Goal: Task Accomplishment & Management: Manage account settings

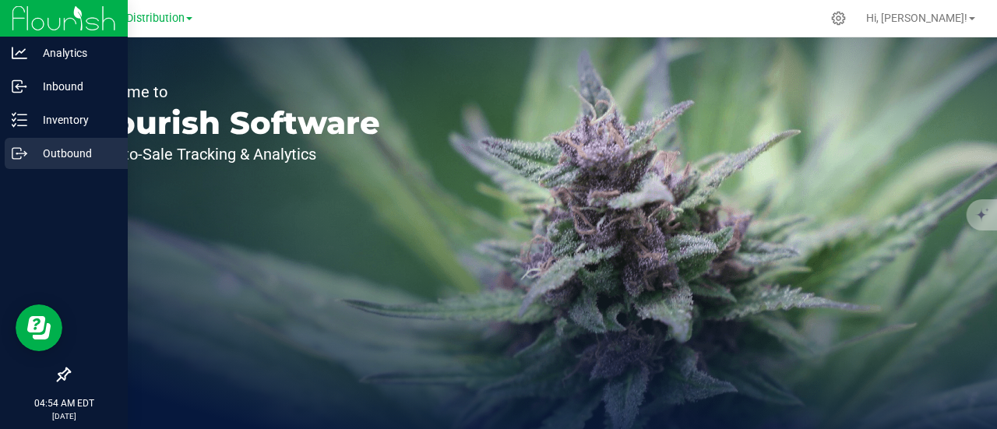
click at [79, 155] on p "Outbound" at bounding box center [73, 153] width 93 height 19
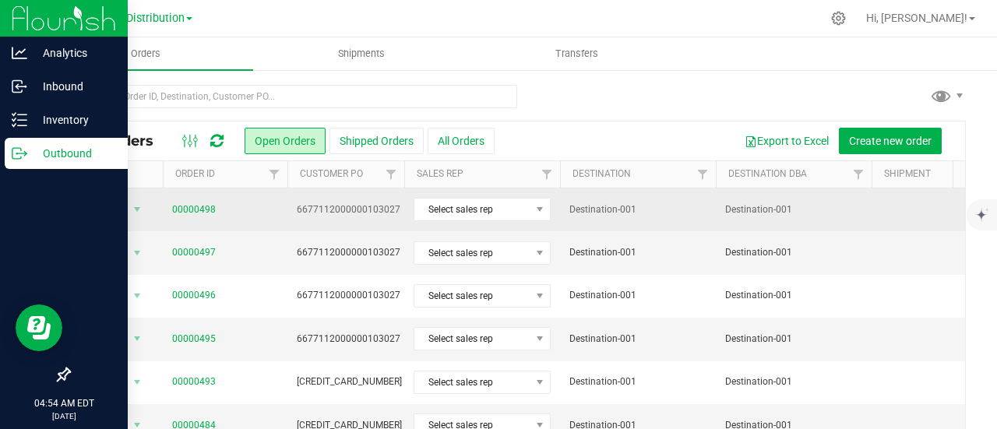
drag, startPoint x: 223, startPoint y: 206, endPoint x: 171, endPoint y: 213, distance: 51.9
click at [171, 213] on td "00000498" at bounding box center [225, 209] width 125 height 43
copy link "00000498"
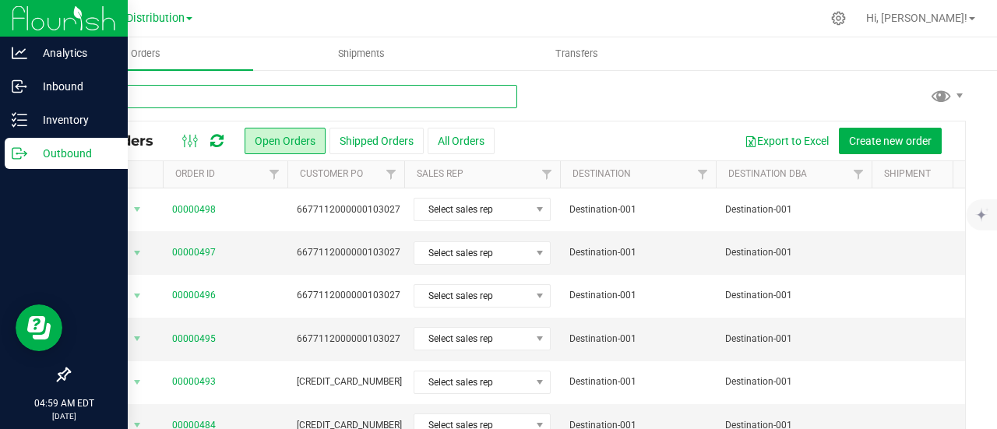
click at [208, 94] on input "text" at bounding box center [293, 96] width 449 height 23
paste input "00000498"
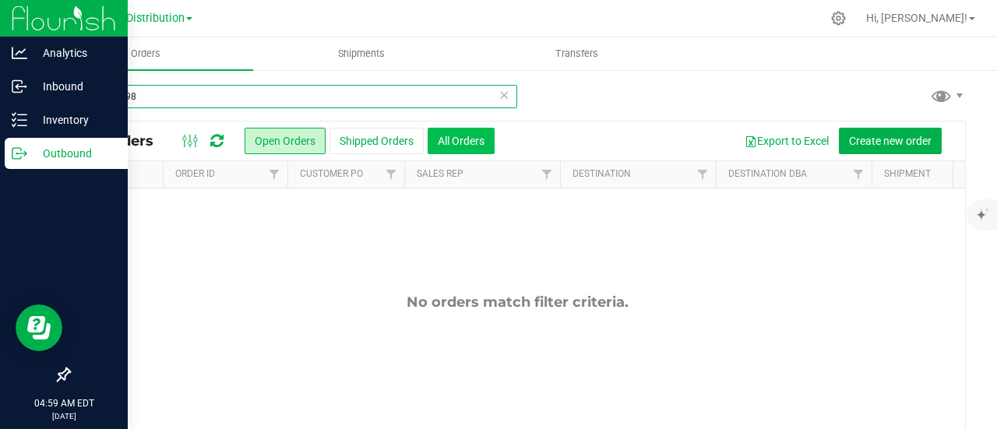
type input "00000498"
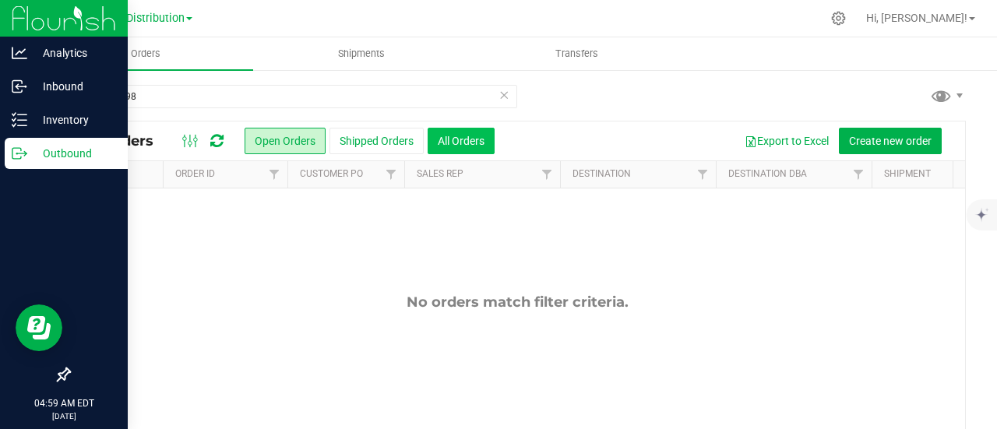
click at [451, 141] on button "All Orders" at bounding box center [461, 141] width 67 height 26
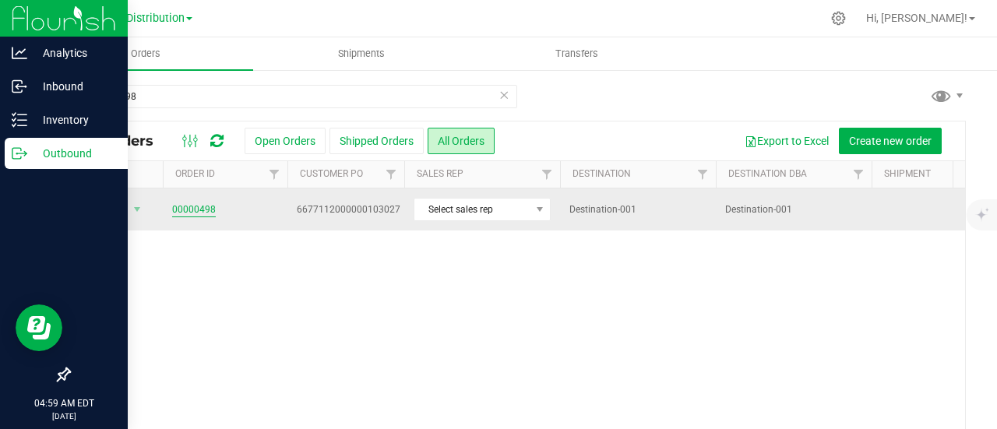
click at [201, 208] on link "00000498" at bounding box center [194, 210] width 44 height 15
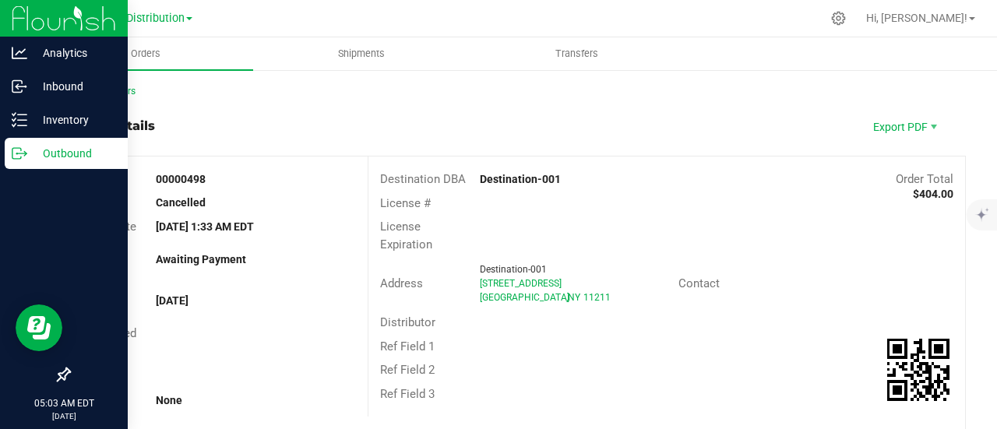
click at [73, 160] on p "Outbound" at bounding box center [73, 153] width 93 height 19
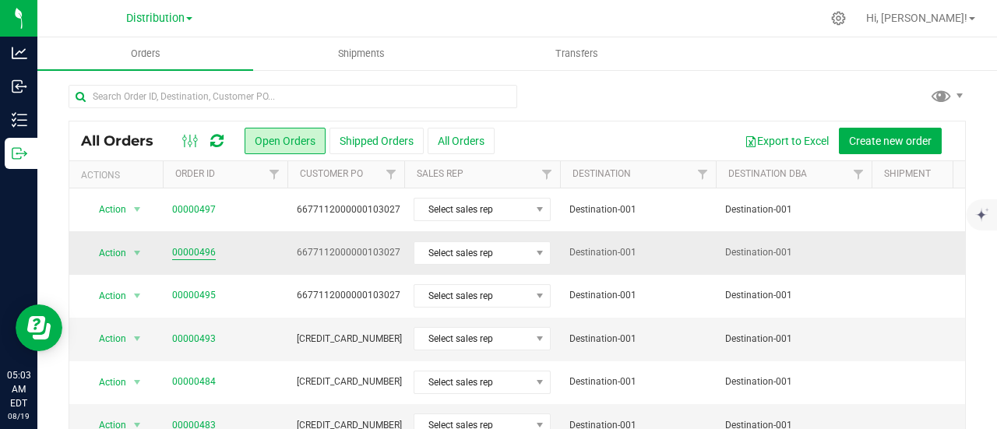
click at [192, 249] on link "00000496" at bounding box center [194, 252] width 44 height 15
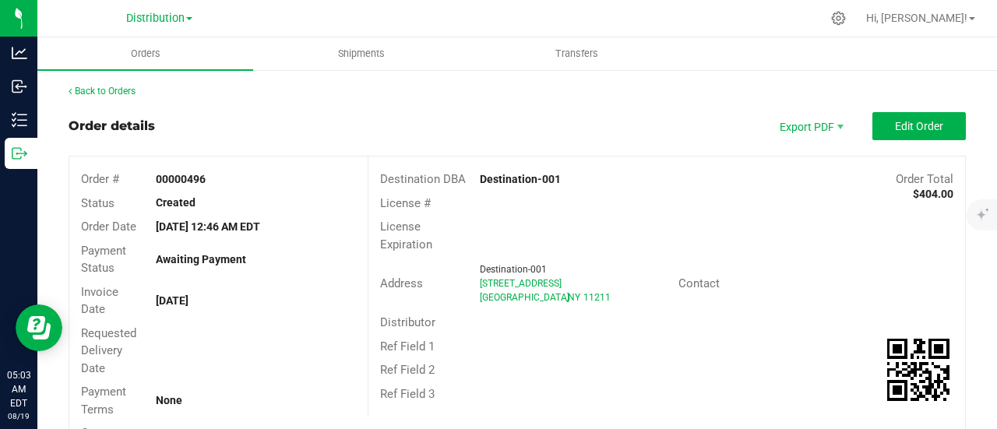
drag, startPoint x: 209, startPoint y: 176, endPoint x: 139, endPoint y: 183, distance: 70.4
click at [139, 183] on div "Order # 00000496" at bounding box center [218, 179] width 298 height 24
copy div "00000496"
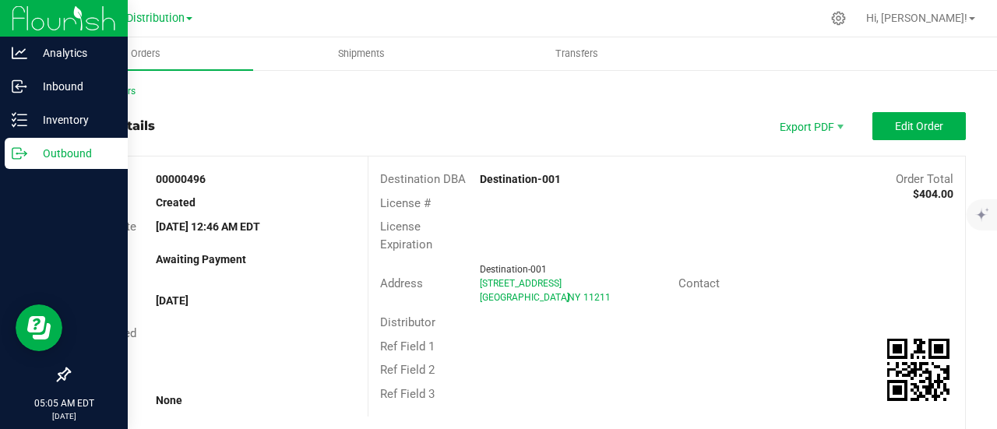
click at [23, 147] on icon at bounding box center [20, 154] width 16 height 16
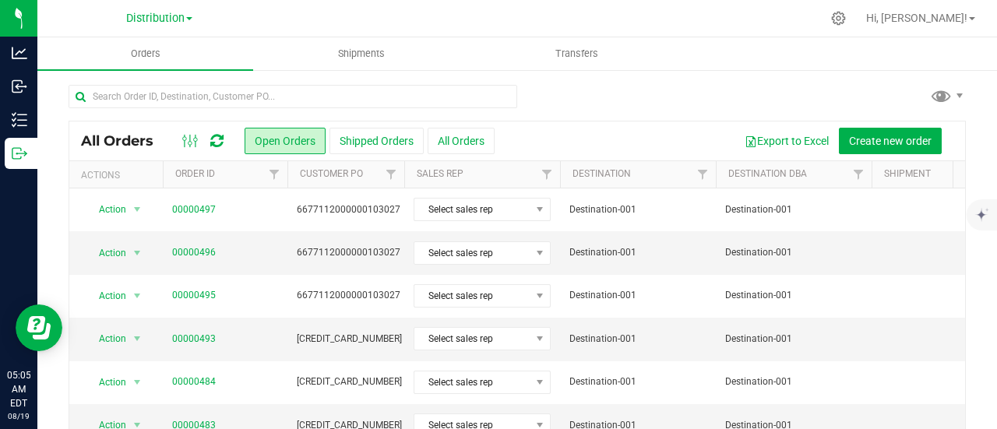
click at [129, 143] on span "All Orders" at bounding box center [125, 140] width 88 height 17
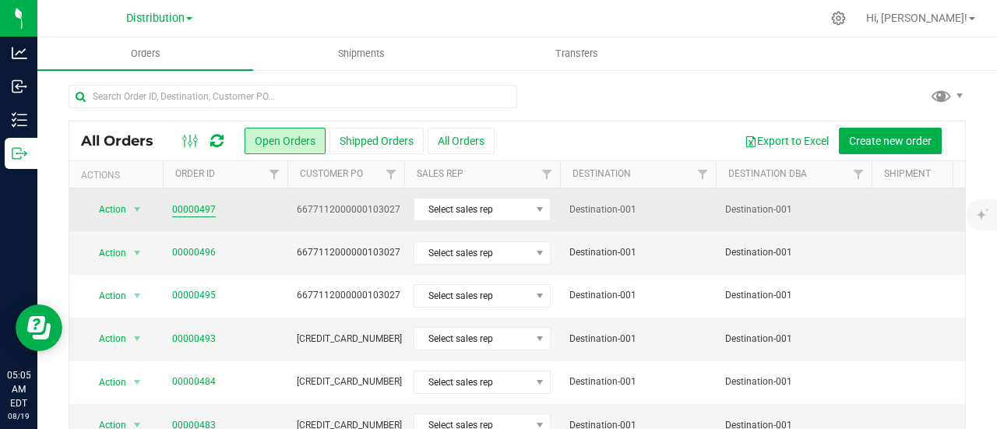
click at [199, 206] on link "00000497" at bounding box center [194, 210] width 44 height 15
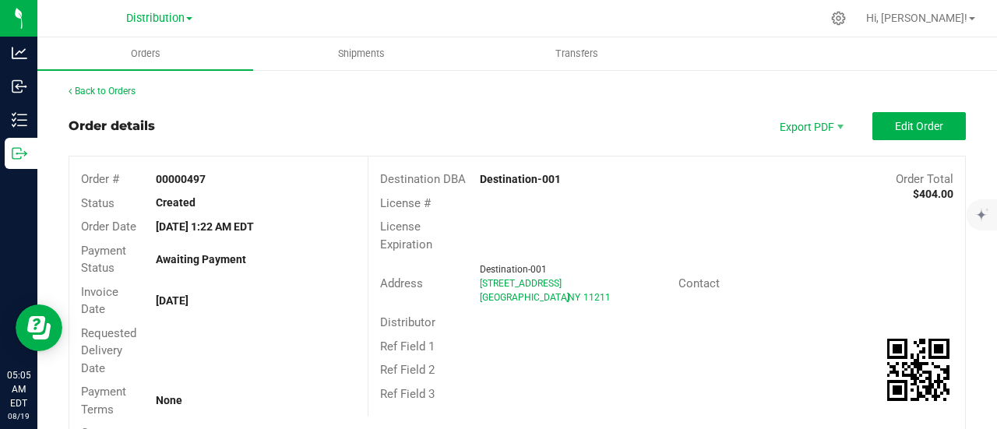
drag, startPoint x: 210, startPoint y: 178, endPoint x: 157, endPoint y: 180, distance: 53.0
click at [157, 180] on div "00000497" at bounding box center [256, 179] width 224 height 16
copy strong "00000497"
drag, startPoint x: 215, startPoint y: 177, endPoint x: 118, endPoint y: 178, distance: 96.6
click at [118, 178] on div "Order # 00000497" at bounding box center [218, 179] width 298 height 24
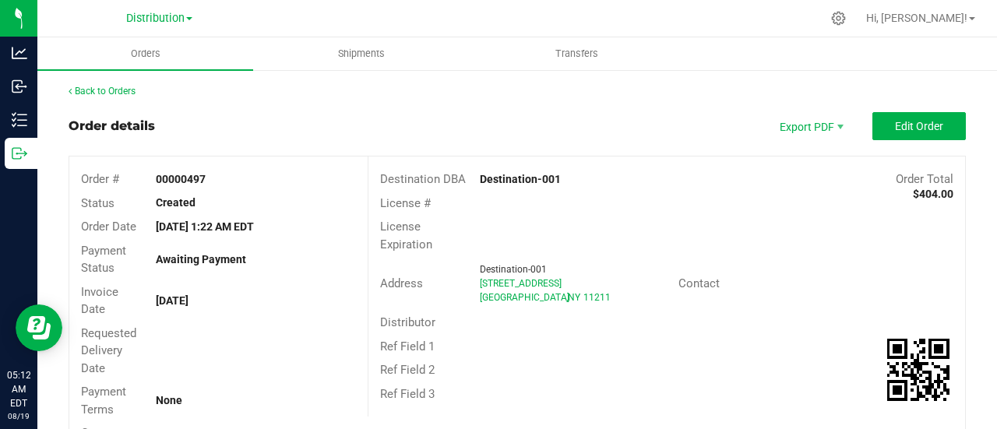
copy div "00000497"
drag, startPoint x: 196, startPoint y: 206, endPoint x: 140, endPoint y: 206, distance: 56.1
click at [140, 206] on div "Status Created" at bounding box center [218, 204] width 298 height 24
click at [227, 204] on div "Created" at bounding box center [256, 203] width 224 height 16
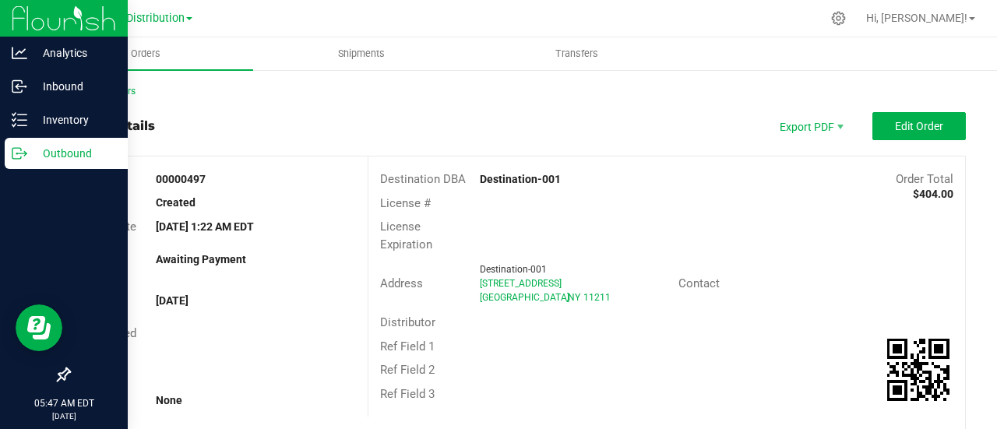
click at [71, 156] on p "Outbound" at bounding box center [73, 153] width 93 height 19
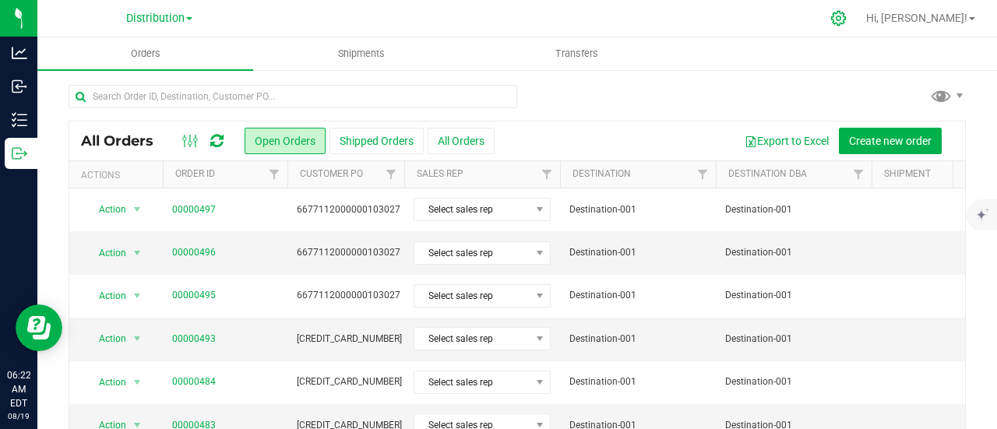
click at [847, 17] on icon at bounding box center [838, 18] width 16 height 16
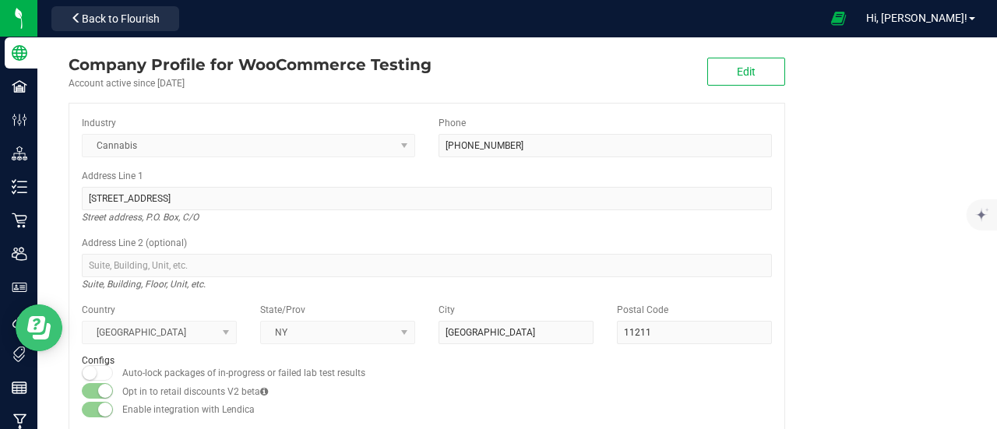
click at [61, 322] on button "Open Resource Center" at bounding box center [39, 328] width 47 height 47
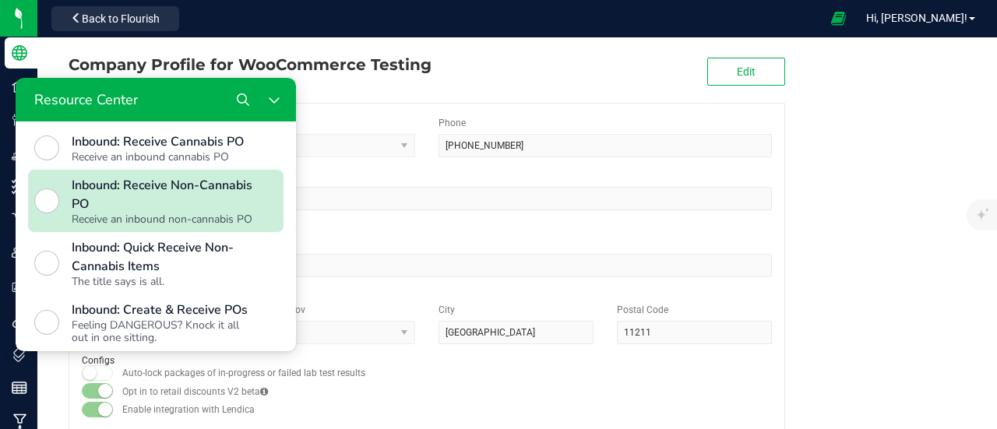
scroll to position [664, 0]
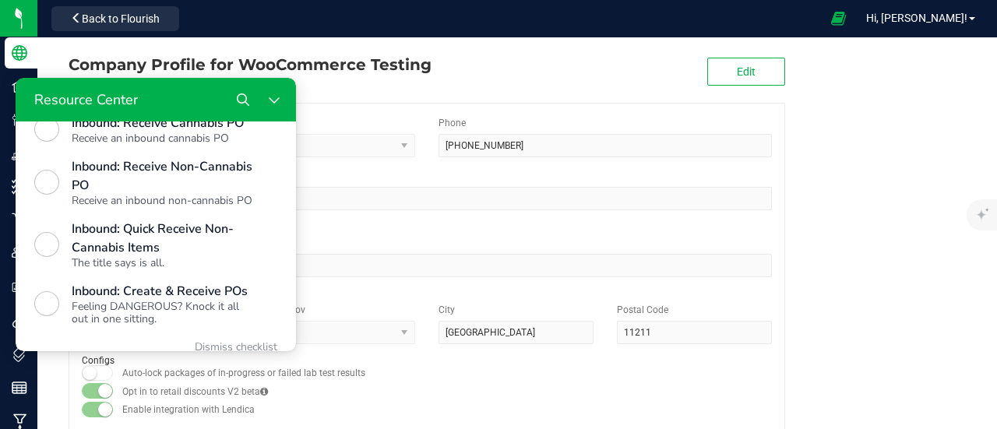
click at [195, 97] on div "Resource Center" at bounding box center [156, 100] width 280 height 44
click at [91, 100] on div "Resource Center" at bounding box center [80, 99] width 116 height 19
click at [332, 114] on div "Industry Cannabis Phone (555) 555-5555 Address Line 1 773 Grand St Street addre…" at bounding box center [427, 268] width 717 height 331
click at [282, 104] on button "Close Resource Center" at bounding box center [274, 99] width 31 height 31
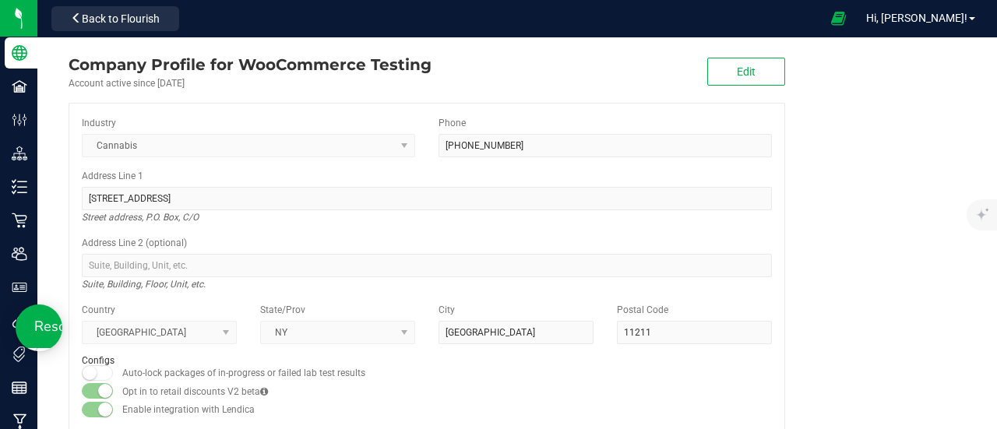
scroll to position [0, 0]
drag, startPoint x: 39, startPoint y: 326, endPoint x: 89, endPoint y: 238, distance: 101.8
click html "Resource Center"
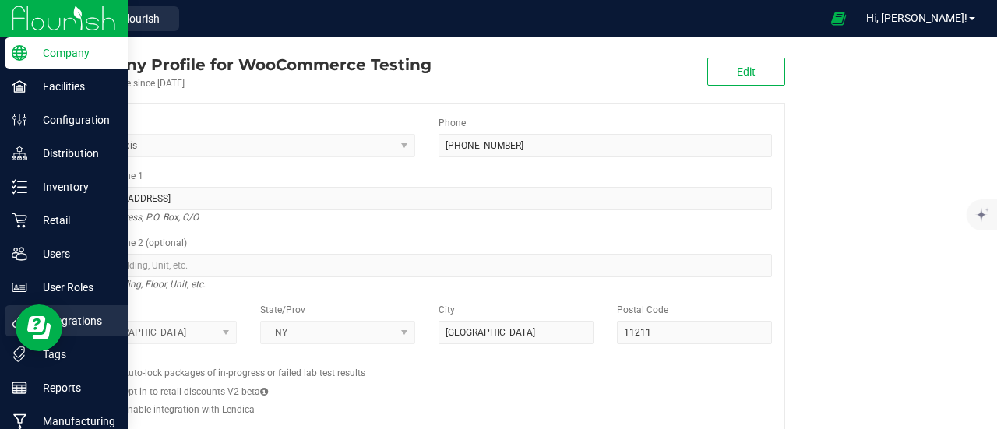
click at [94, 323] on p "Integrations" at bounding box center [73, 321] width 93 height 19
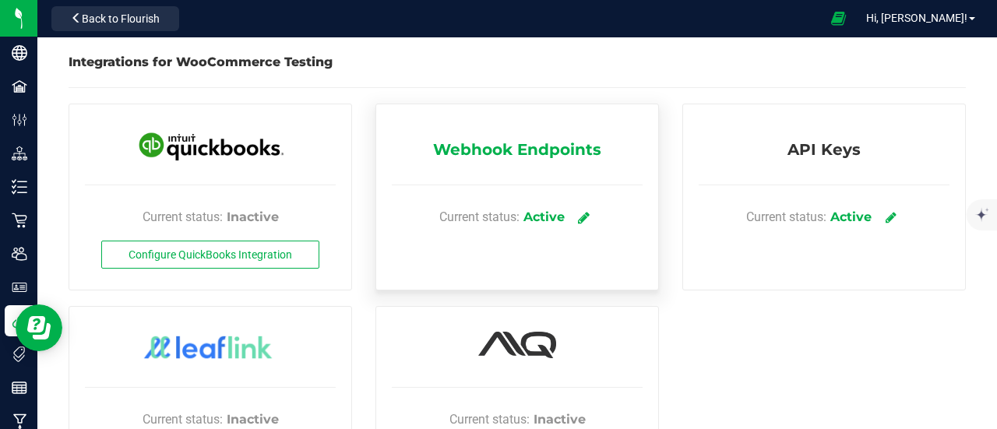
click at [578, 219] on icon at bounding box center [584, 217] width 12 height 14
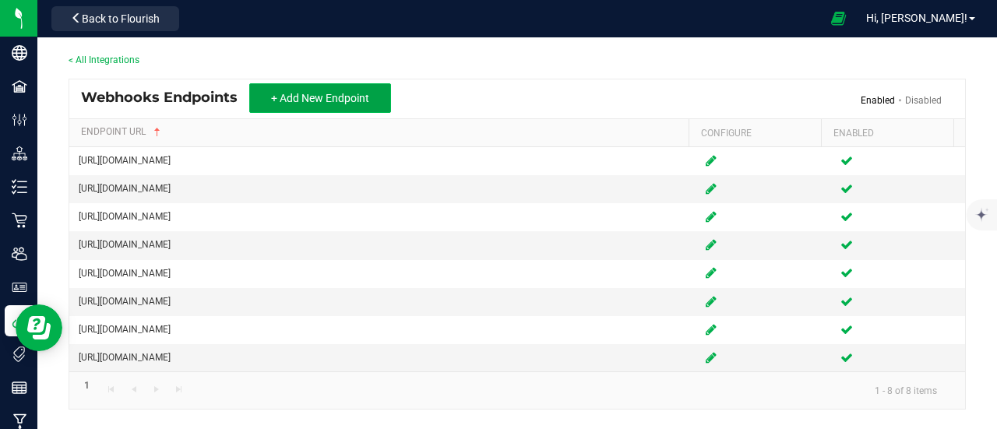
click at [321, 96] on span "+ Add New Endpoint" at bounding box center [320, 98] width 98 height 12
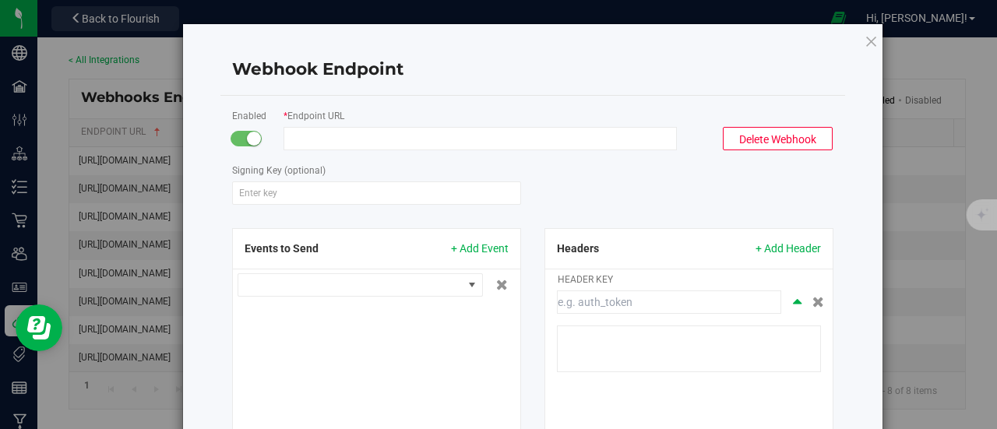
click at [470, 139] on input "Endpoint URL" at bounding box center [480, 138] width 393 height 23
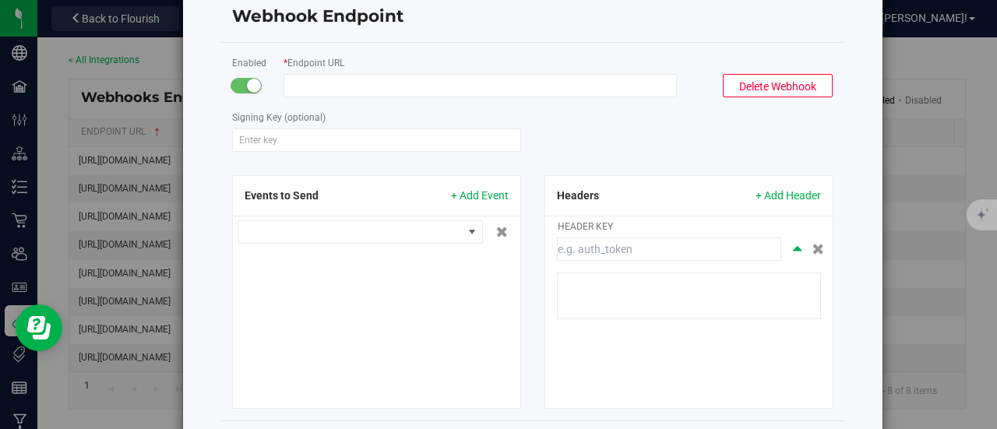
scroll to position [78, 0]
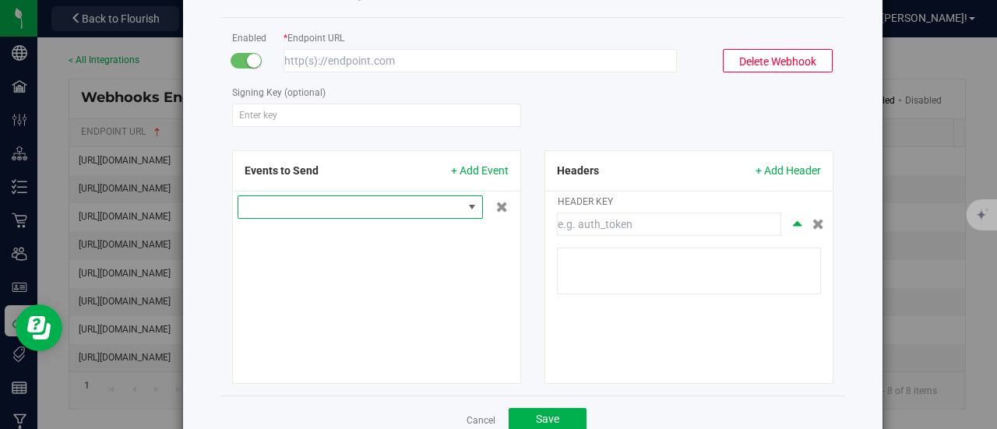
click at [393, 208] on div at bounding box center [376, 207] width 287 height 31
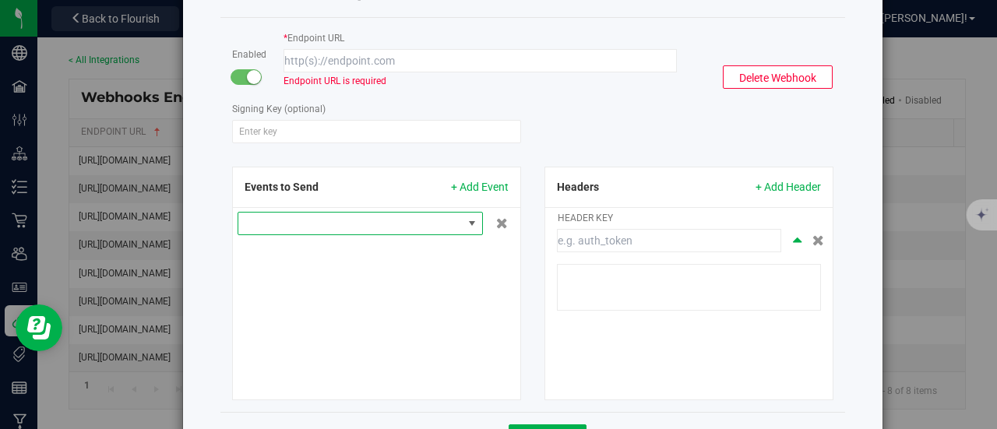
click at [441, 222] on span at bounding box center [350, 224] width 224 height 22
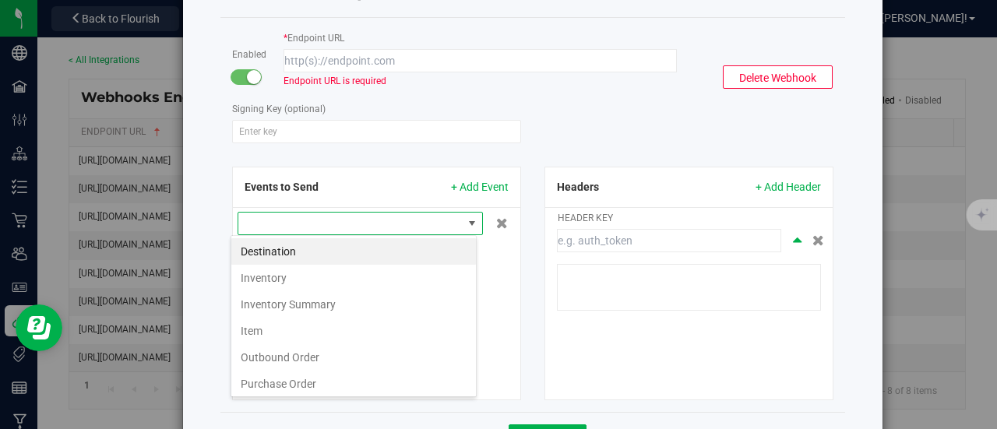
scroll to position [23, 246]
click at [349, 301] on li "Inventory Summary" at bounding box center [353, 304] width 245 height 26
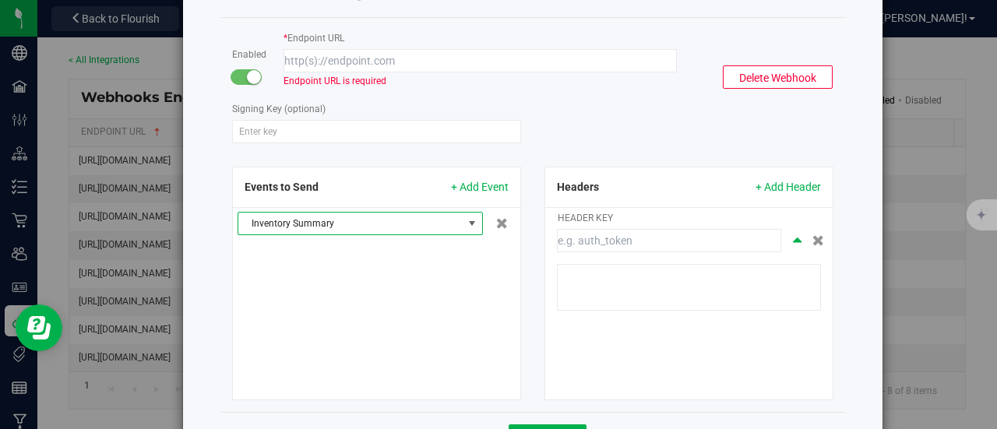
click at [390, 224] on span "Inventory Summary" at bounding box center [350, 224] width 224 height 22
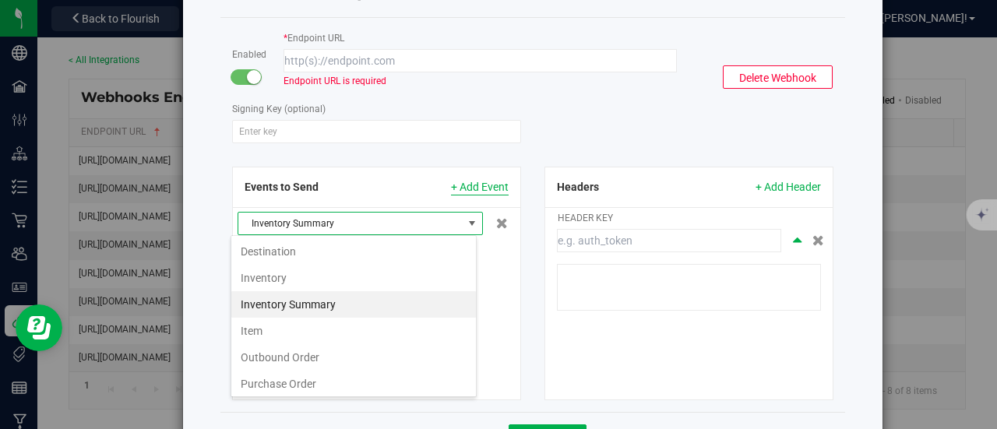
click at [489, 181] on span "+ Add Event" at bounding box center [480, 187] width 58 height 16
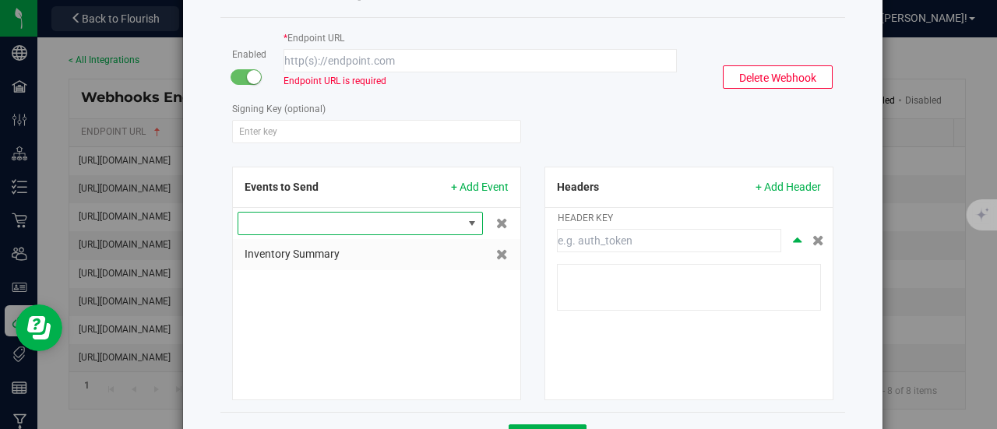
click at [419, 227] on span at bounding box center [350, 224] width 224 height 22
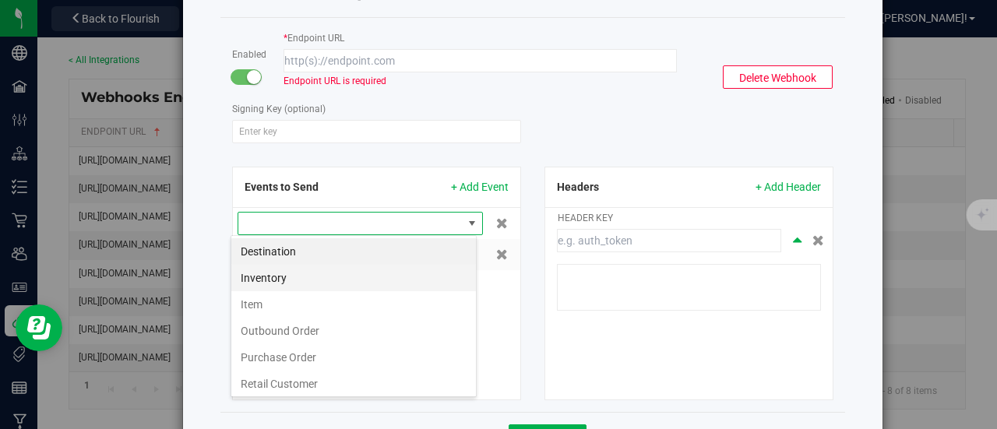
click at [294, 281] on li "Inventory" at bounding box center [353, 278] width 245 height 26
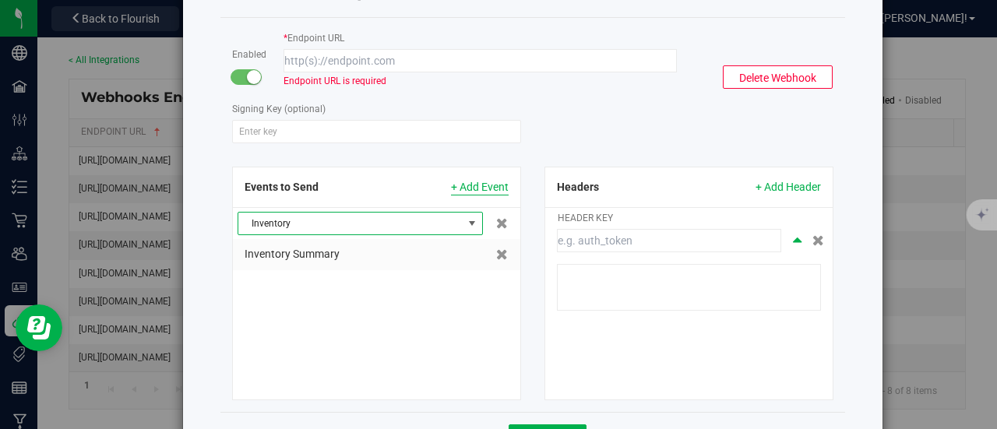
click at [471, 186] on span "+ Add Event" at bounding box center [480, 187] width 58 height 16
click at [346, 226] on span at bounding box center [350, 224] width 224 height 22
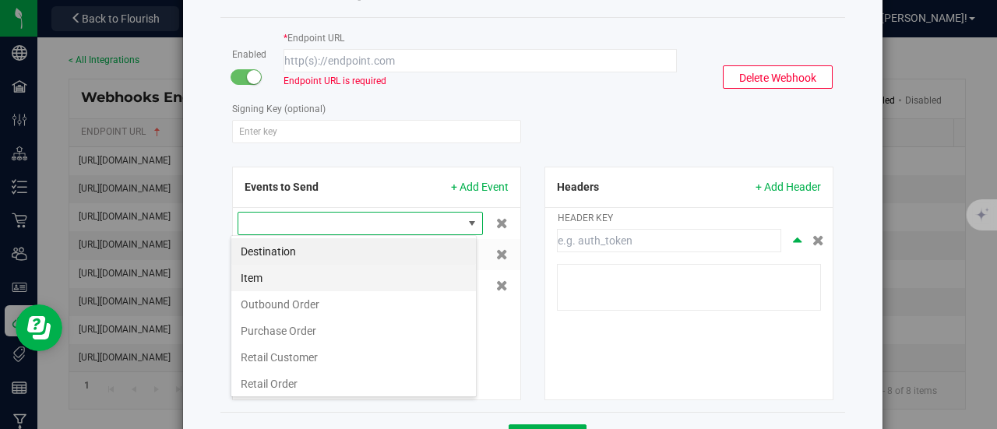
click at [296, 283] on li "Item" at bounding box center [353, 278] width 245 height 26
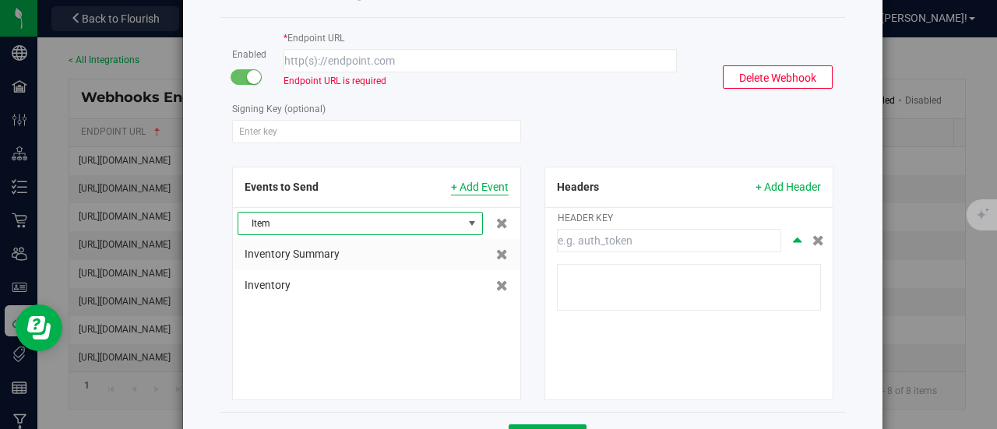
click at [467, 182] on span "+ Add Event" at bounding box center [480, 187] width 58 height 16
click at [446, 213] on span at bounding box center [350, 224] width 224 height 22
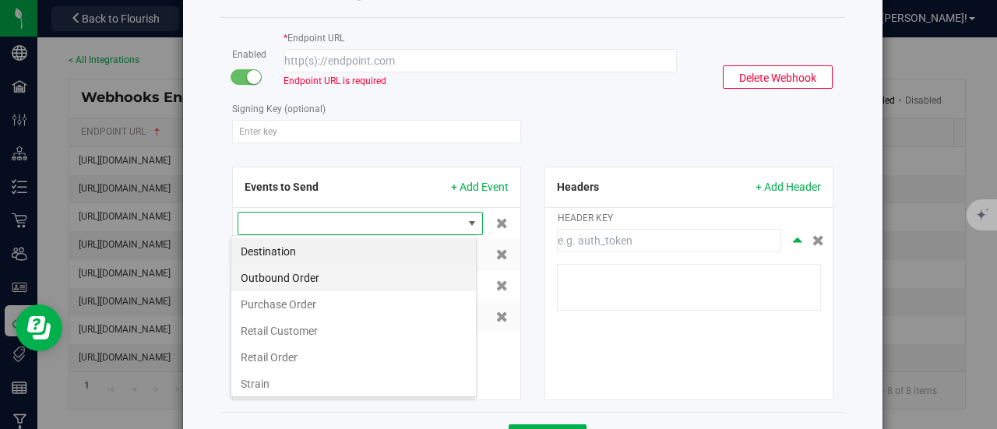
click at [347, 276] on li "Outbound Order" at bounding box center [353, 278] width 245 height 26
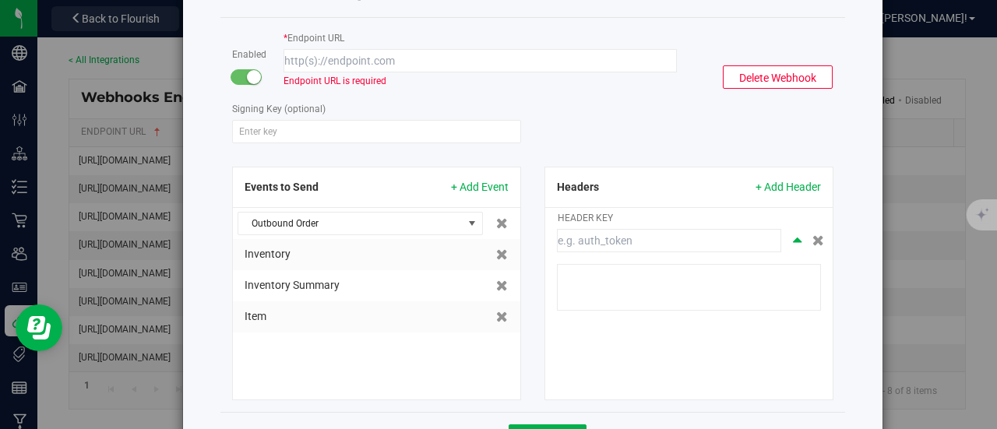
click at [344, 363] on div "Outbound Order Inventory Inventory Summary Item" at bounding box center [376, 288] width 287 height 160
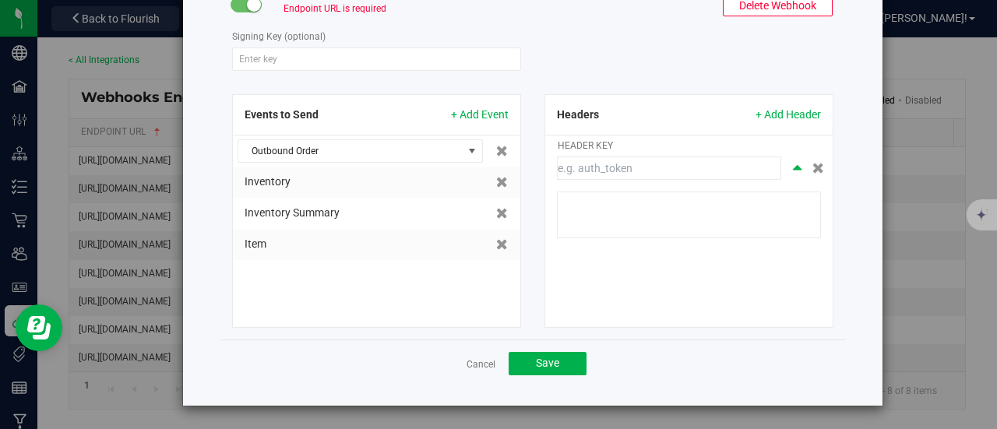
scroll to position [0, 0]
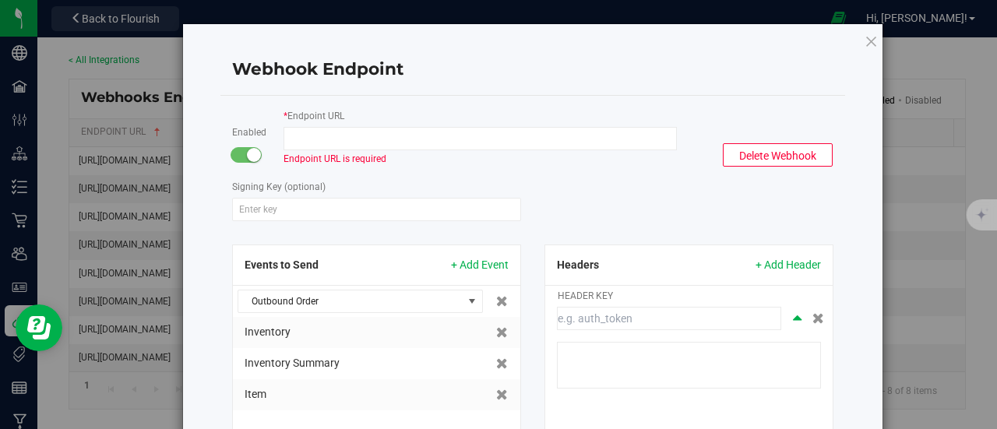
click at [458, 147] on input "Endpoint URL" at bounding box center [480, 138] width 393 height 23
paste input "https://flow.zoho.com/897039731/flow/webhook/incoming?zapikey=1001.ae3fdbd80249…"
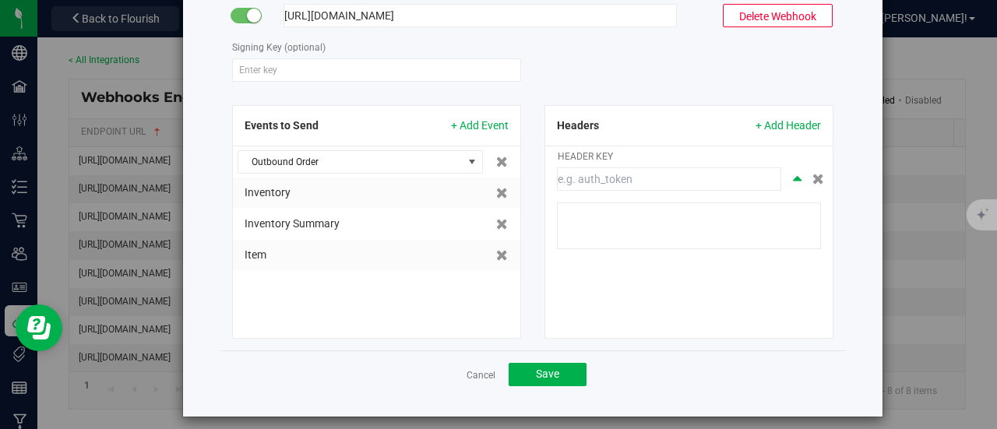
scroll to position [134, 0]
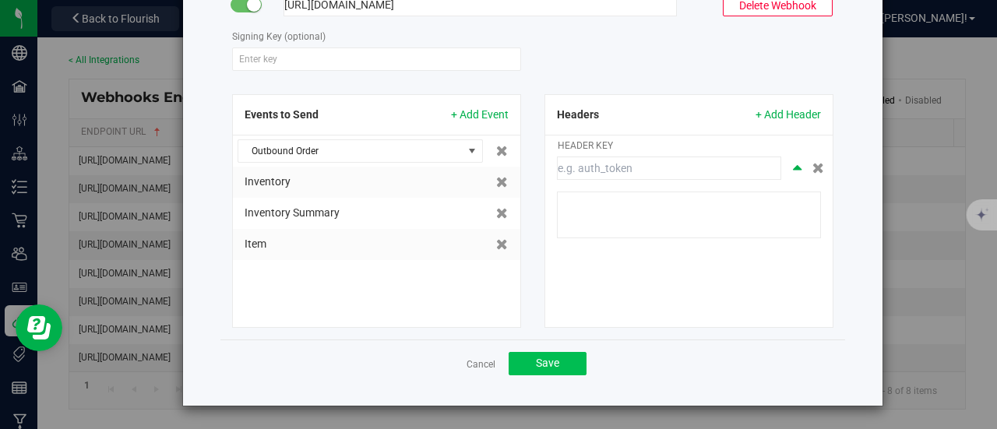
type input "https://flow.zoho.com/897039731/flow/webhook/incoming?zapikey=1001.ae3fdbd80249…"
click at [537, 362] on span "Save" at bounding box center [547, 363] width 23 height 12
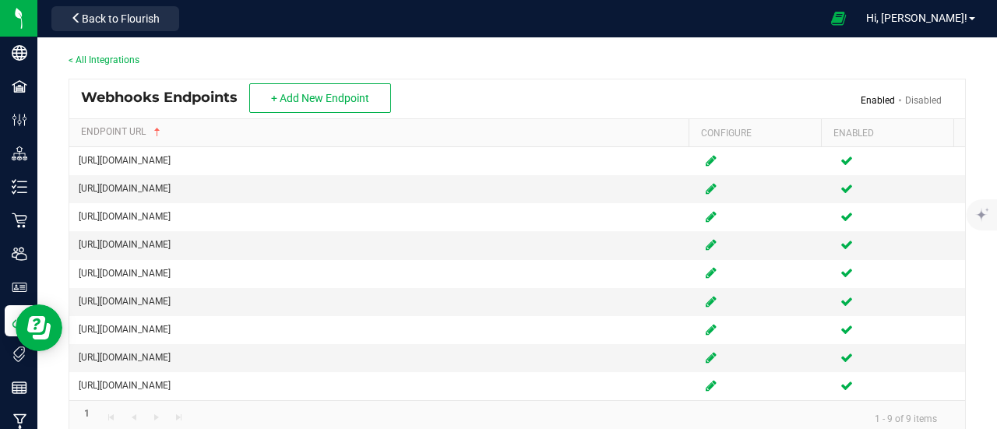
drag, startPoint x: 470, startPoint y: 157, endPoint x: 62, endPoint y: 155, distance: 407.3
click at [62, 155] on div "< All Integrations Webhooks Endpoints + Add New Endpoint Enabled Disabled ENDPO…" at bounding box center [517, 245] width 960 height 416
click at [534, 94] on div "Webhooks Endpoints + Add New Endpoint Enabled Disabled" at bounding box center [517, 98] width 896 height 39
click at [146, 12] on span "Back to Flourish" at bounding box center [121, 18] width 78 height 12
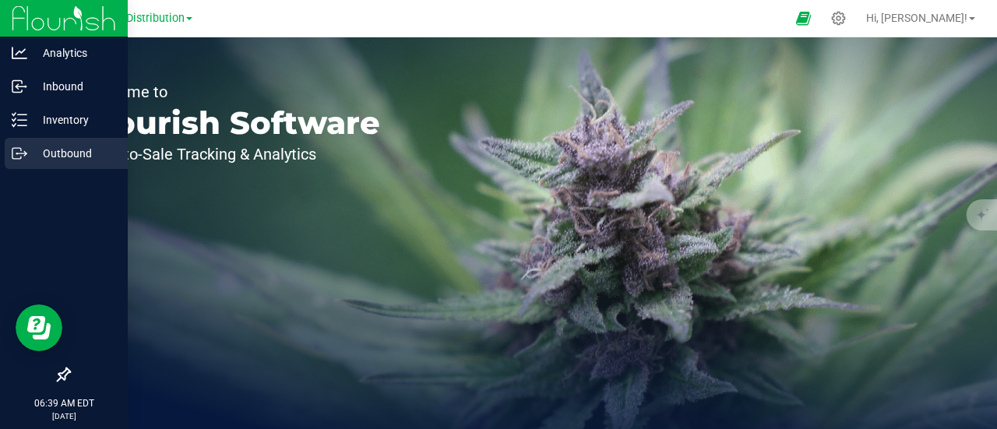
click at [56, 155] on p "Outbound" at bounding box center [73, 153] width 93 height 19
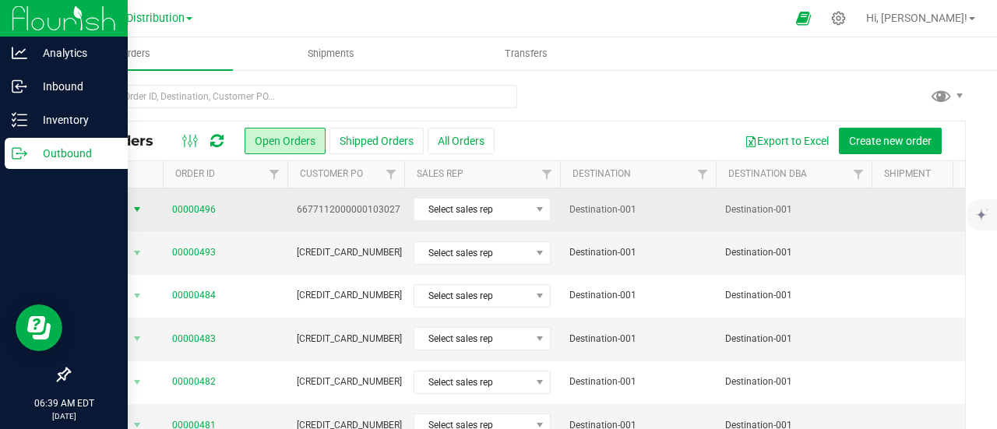
click at [139, 210] on span "select" at bounding box center [137, 209] width 12 height 12
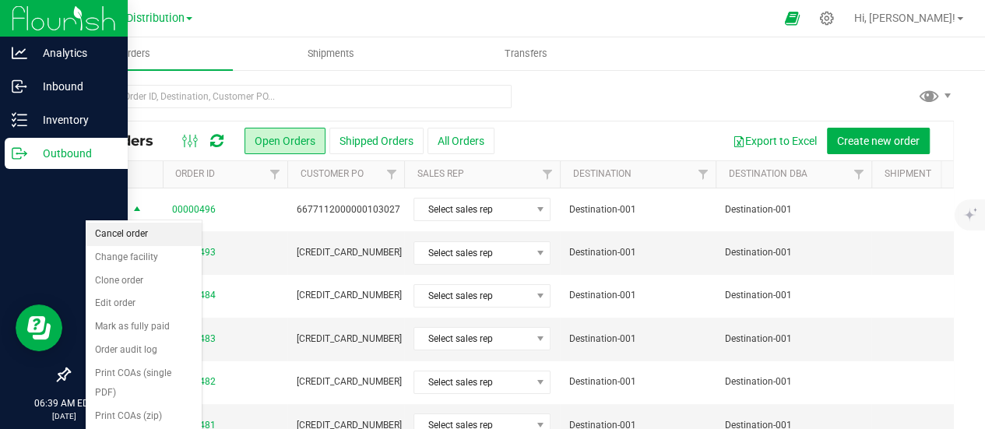
click at [158, 234] on li "Cancel order" at bounding box center [144, 234] width 116 height 23
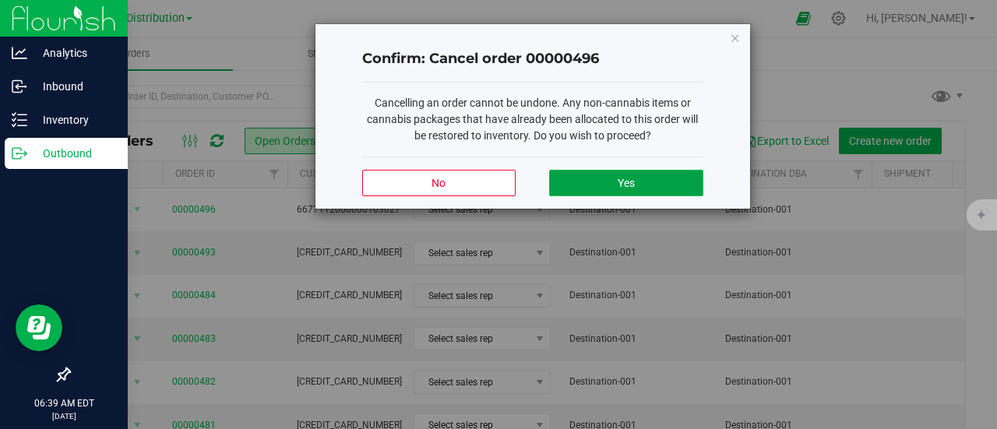
click at [604, 174] on button "Yes" at bounding box center [625, 183] width 153 height 26
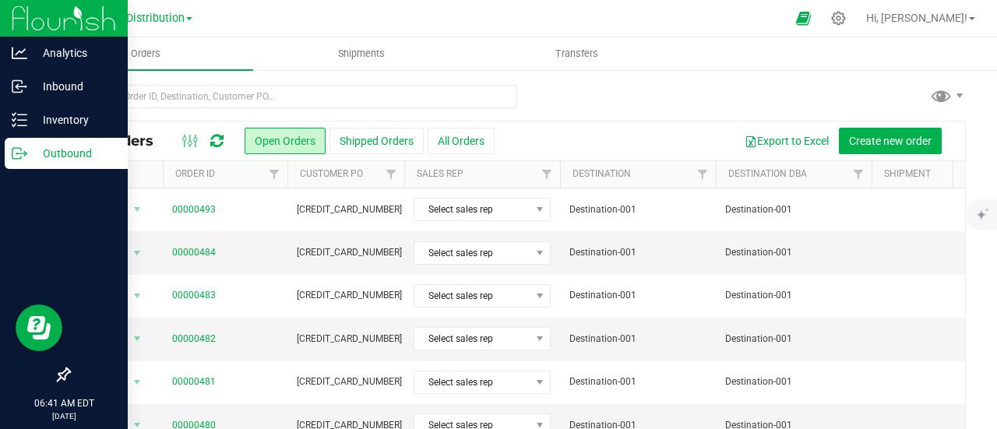
click at [215, 142] on icon at bounding box center [216, 141] width 13 height 16
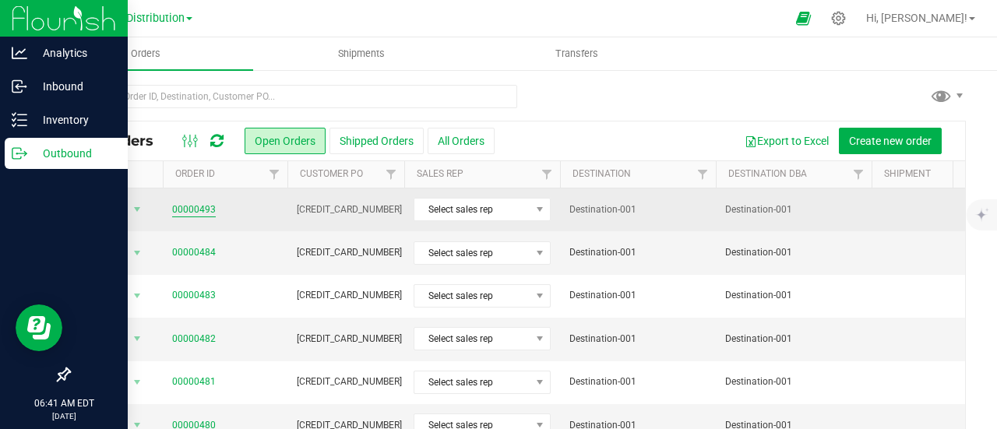
click at [184, 210] on link "00000493" at bounding box center [194, 210] width 44 height 15
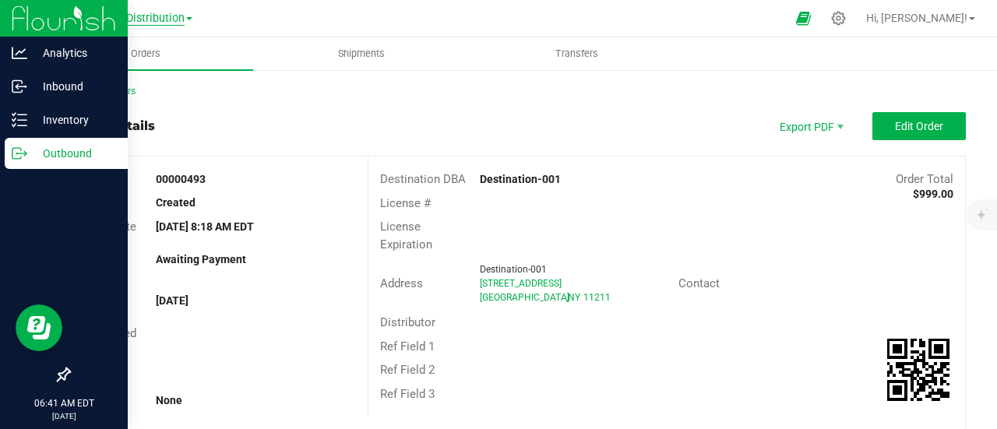
click at [181, 15] on span "Distribution" at bounding box center [155, 19] width 58 height 14
click at [262, 136] on div "Order details Export PDF Edit Order" at bounding box center [517, 126] width 897 height 28
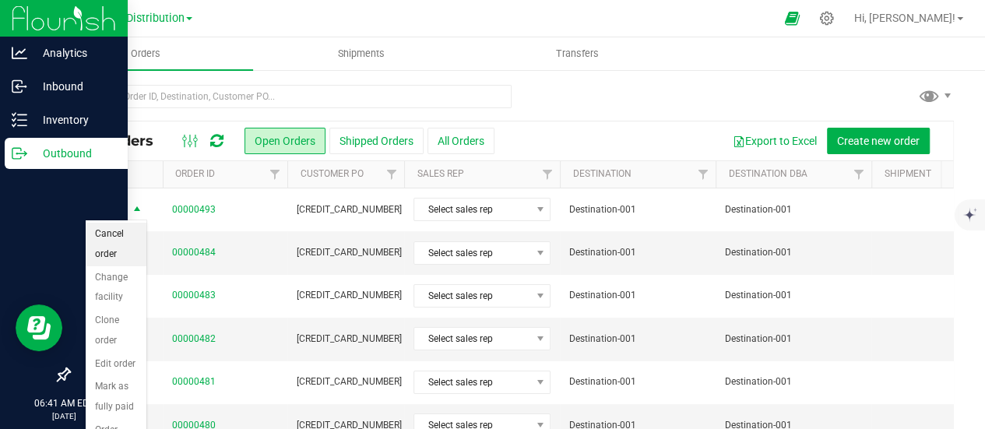
click at [122, 230] on li "Cancel order" at bounding box center [116, 244] width 61 height 43
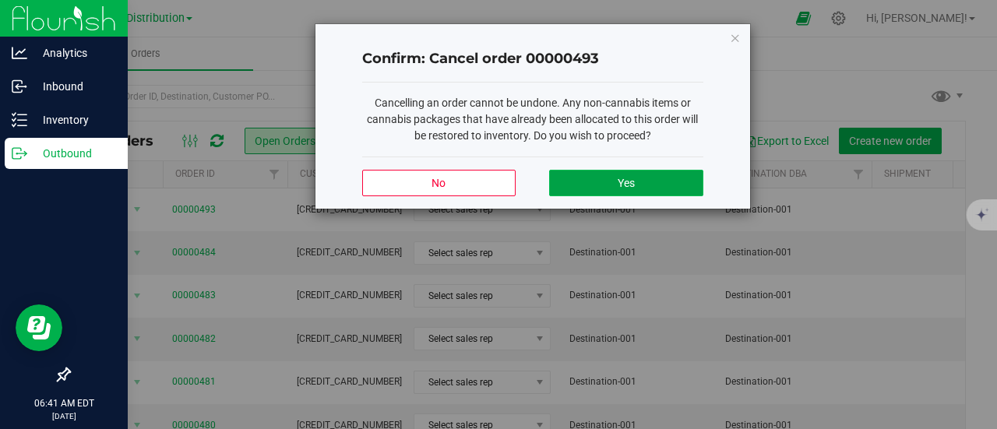
click at [640, 189] on button "Yes" at bounding box center [625, 183] width 153 height 26
